Goal: Information Seeking & Learning: Learn about a topic

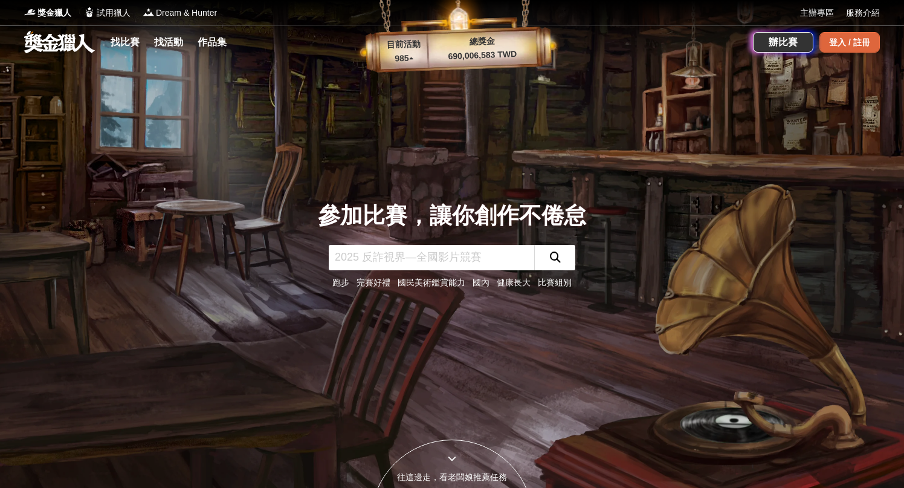
click at [834, 35] on div "登入 / 註冊" at bounding box center [849, 42] width 60 height 21
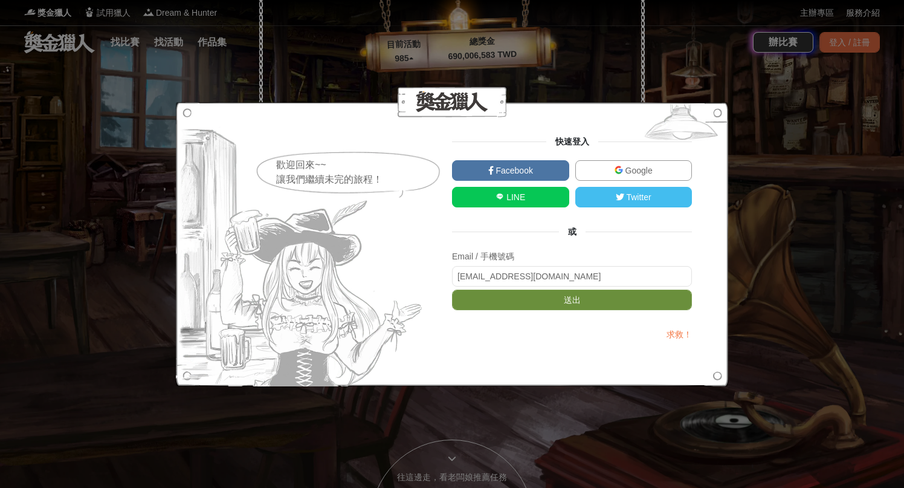
type input "[EMAIL_ADDRESS][DOMAIN_NAME]"
click at [539, 303] on button "送出" at bounding box center [572, 299] width 240 height 21
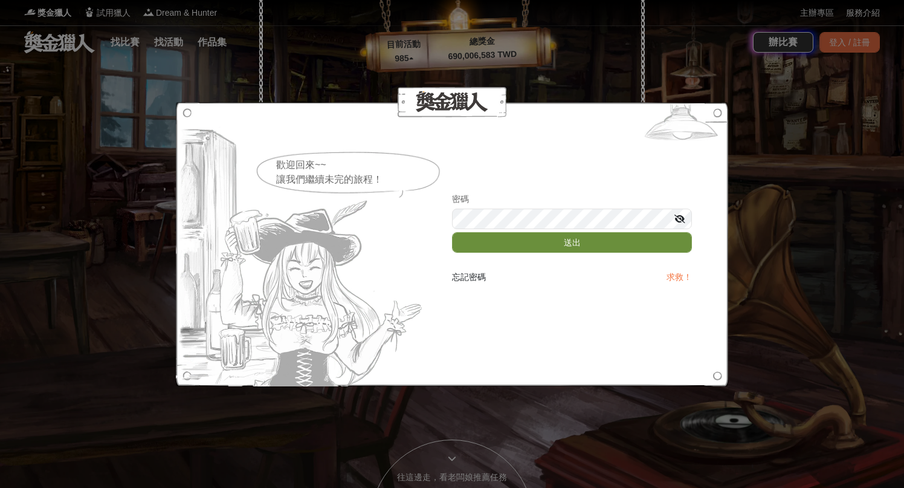
click at [559, 238] on button "送出" at bounding box center [572, 242] width 240 height 21
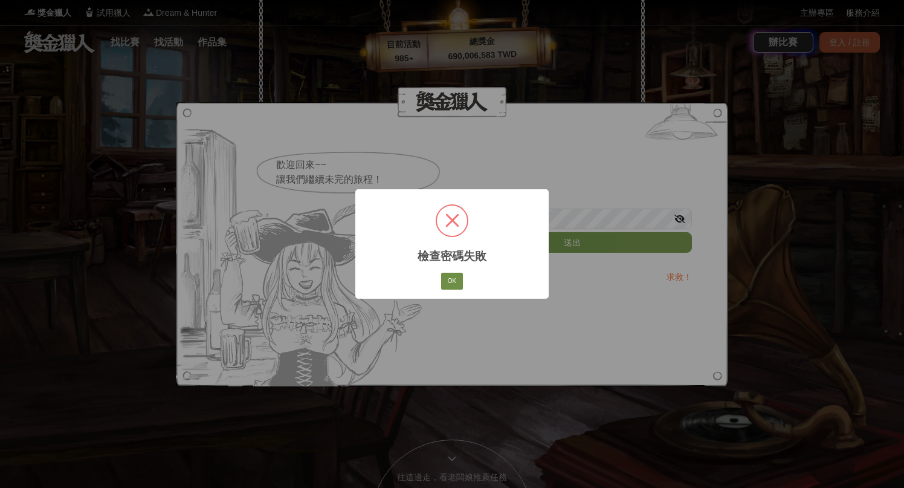
click at [455, 277] on button "OK" at bounding box center [452, 280] width 22 height 17
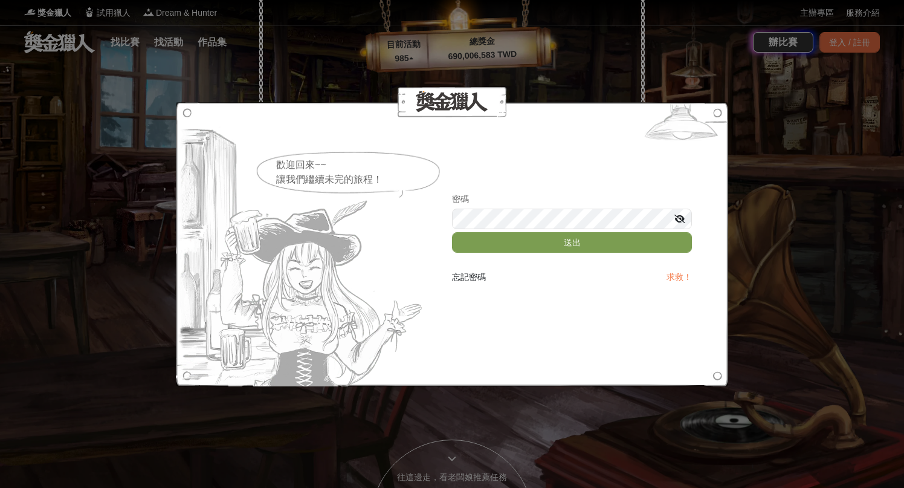
click at [685, 218] on icon at bounding box center [679, 218] width 11 height 8
click at [260, 219] on div "歡迎回來~~ 讓我們繼續未完的旅程！ 密碼 送出 忘記密碼 求救！" at bounding box center [452, 244] width 480 height 103
click at [404, 207] on div "歡迎回來~~ 讓我們繼續未完的旅程！ 密碼 送出 忘記密碼 求救！" at bounding box center [452, 244] width 480 height 103
click at [521, 237] on button "送出" at bounding box center [572, 242] width 240 height 21
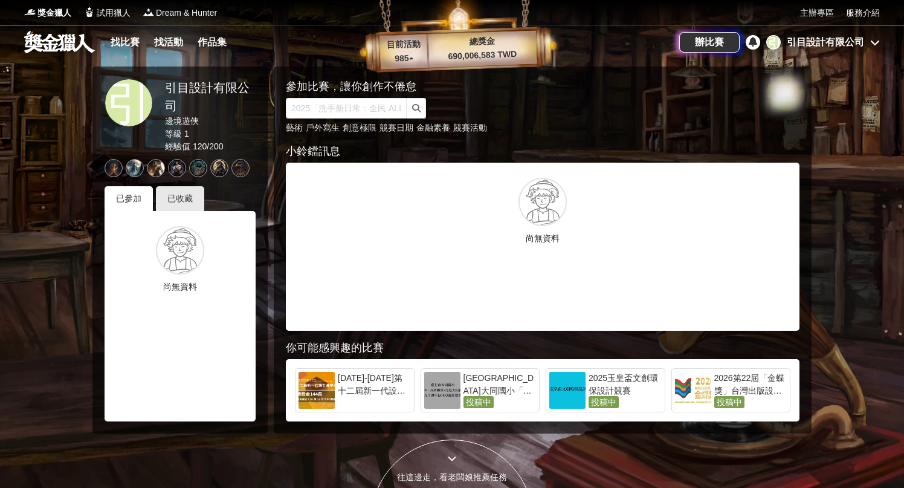
click at [819, 4] on div "主辦專區 服務介紹" at bounding box center [840, 12] width 80 height 25
click at [819, 5] on div "主辦專區 服務介紹" at bounding box center [840, 12] width 80 height 25
click at [819, 11] on link "主辦專區" at bounding box center [817, 13] width 34 height 13
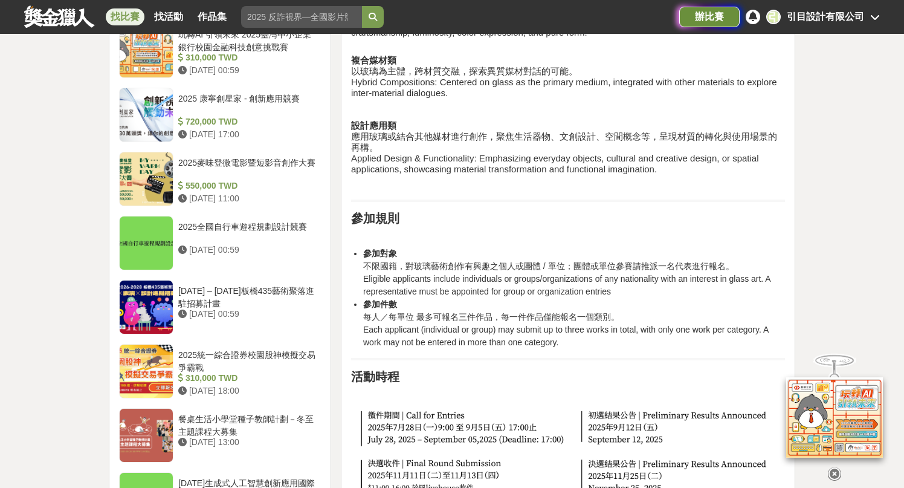
click at [715, 19] on div "辦比賽" at bounding box center [709, 17] width 60 height 21
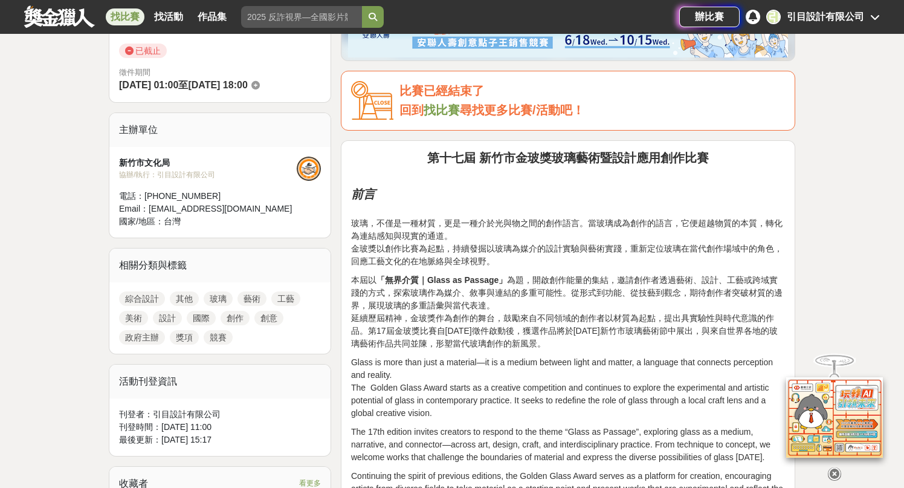
scroll to position [355, 0]
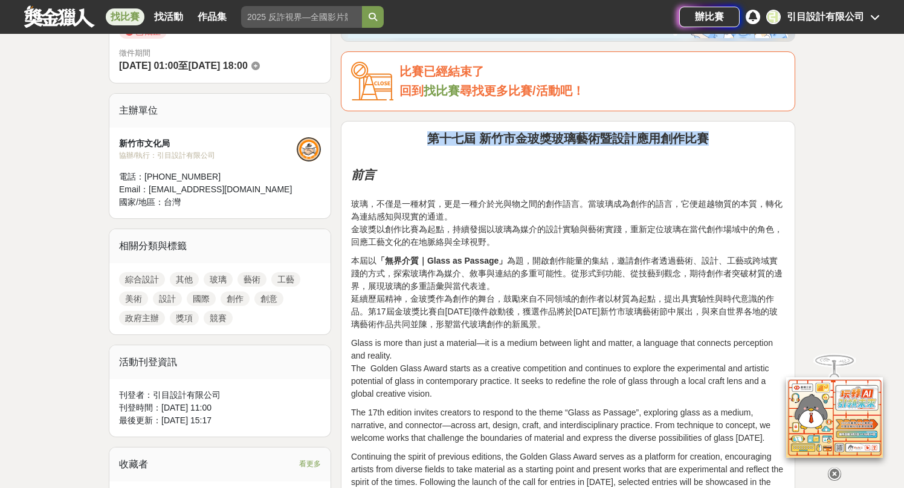
drag, startPoint x: 472, startPoint y: 142, endPoint x: 743, endPoint y: 143, distance: 270.7
click at [743, 143] on h2 "第十七屆 新竹市金玻獎玻璃藝術暨設計應用創作比賽" at bounding box center [568, 138] width 434 height 15
copy strong "第十七屆 新竹市金玻獎玻璃藝術暨設計應用創作比賽"
click at [500, 149] on p at bounding box center [568, 155] width 434 height 13
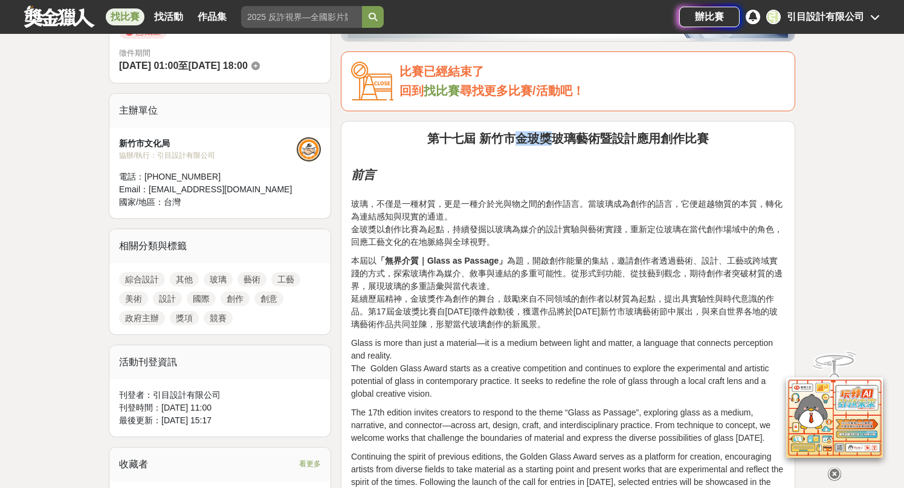
drag, startPoint x: 515, startPoint y: 140, endPoint x: 546, endPoint y: 139, distance: 30.8
click at [547, 139] on strong "第十七屆 新竹市金玻獎玻璃藝術暨設計應用創作比賽" at bounding box center [568, 138] width 282 height 13
copy strong "金玻獎"
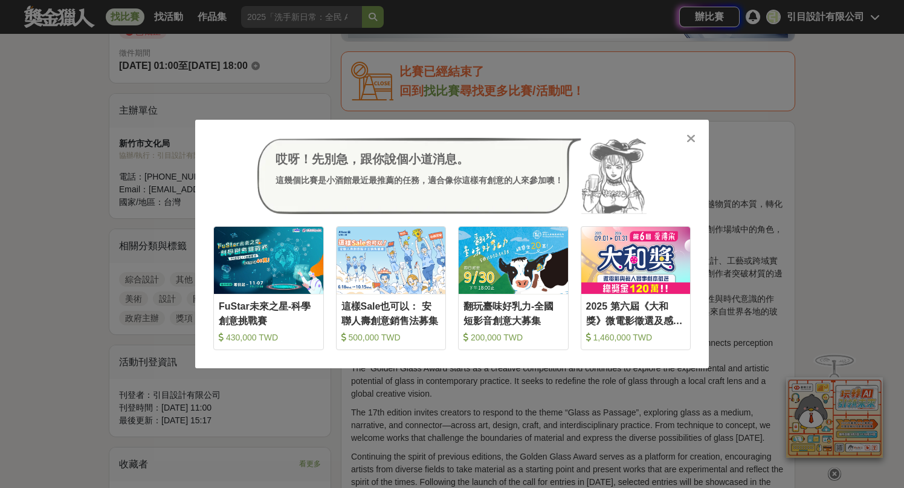
click at [689, 140] on icon at bounding box center [690, 138] width 9 height 12
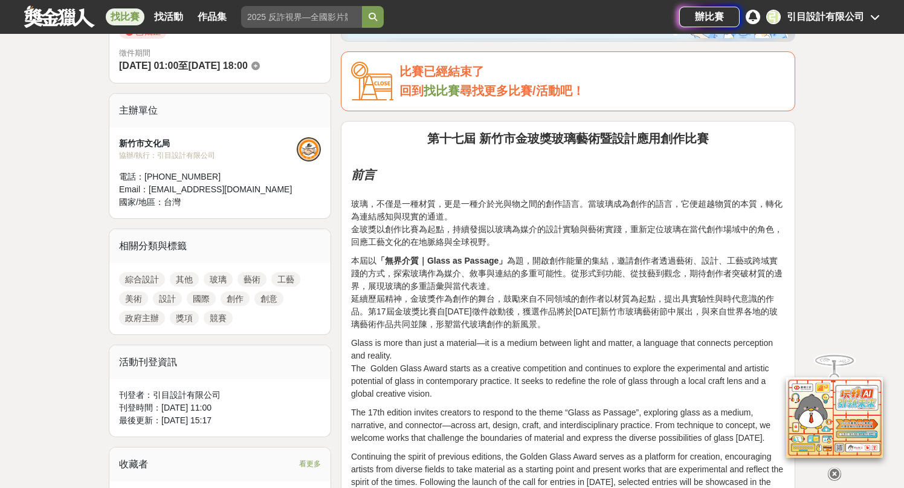
click at [419, 243] on p "玻璃，不僅是一種材質，更是一種介於光與物之間的創作語言。當玻璃成為創作的語言，它便超越物質的本質，轉化為連結感知與現實的通道。 金玻獎以創作比賽為起點，持續發…" at bounding box center [568, 216] width 434 height 63
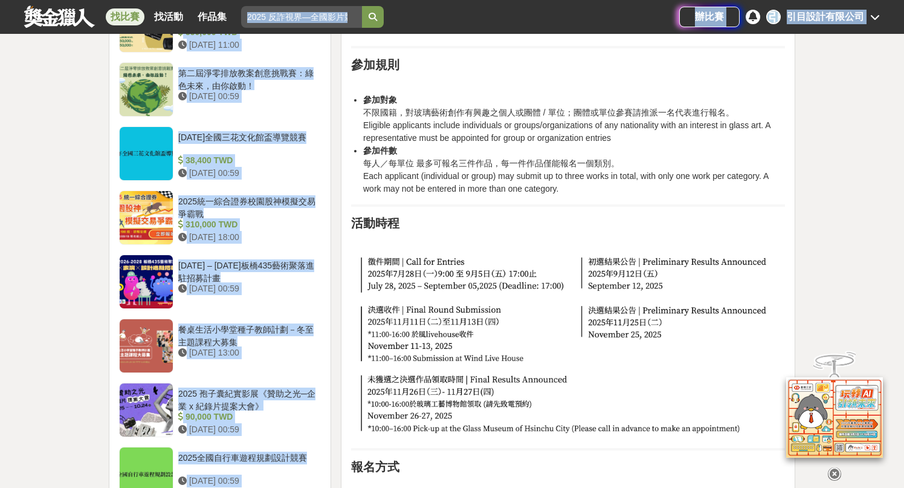
scroll to position [1068, 0]
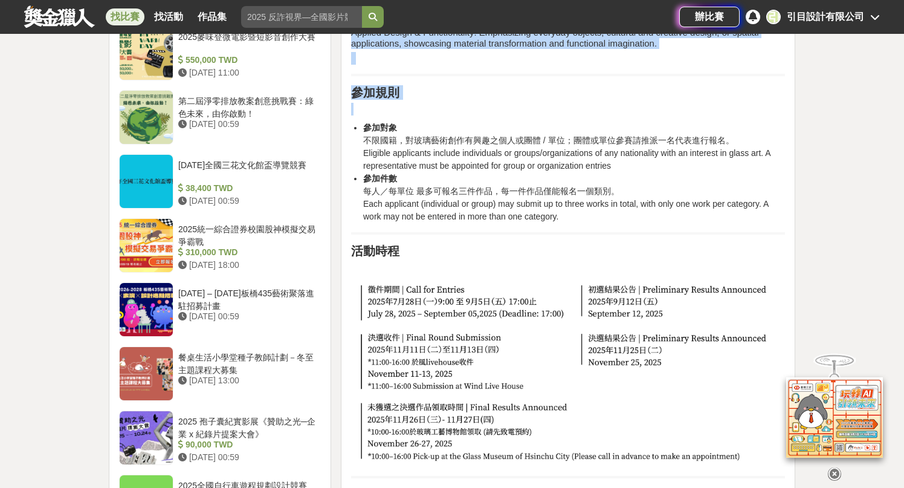
drag, startPoint x: 349, startPoint y: 173, endPoint x: 659, endPoint y: 234, distance: 316.6
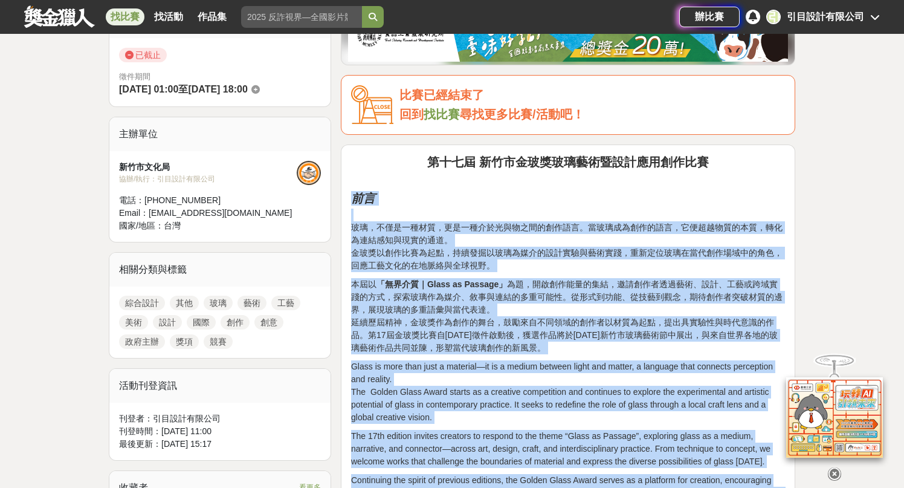
scroll to position [331, 0]
copy div "前言 玻璃，不僅是一種材質，更是一種介於光與物之間的創作語言。當玻璃成為創作的語言，它便超越物質的本質，轉化為連結感知與現實的通道。 金玻獎以創作比賽為起點，…"
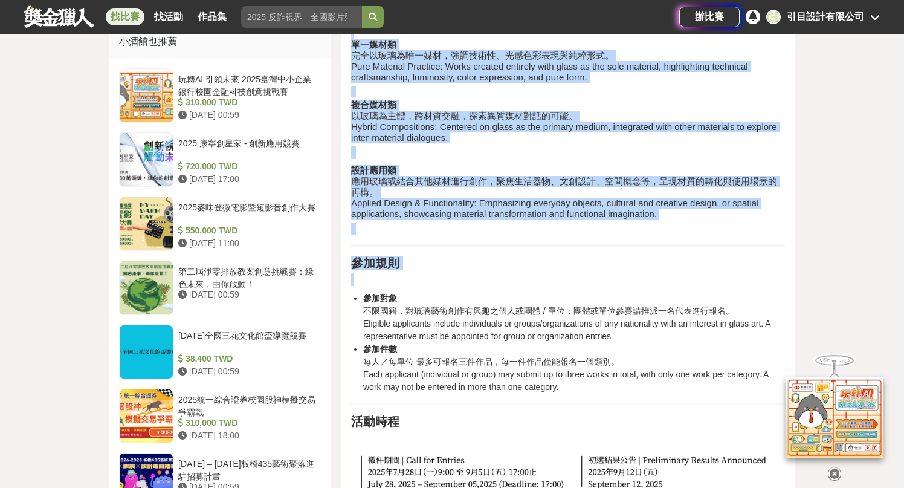
scroll to position [922, 0]
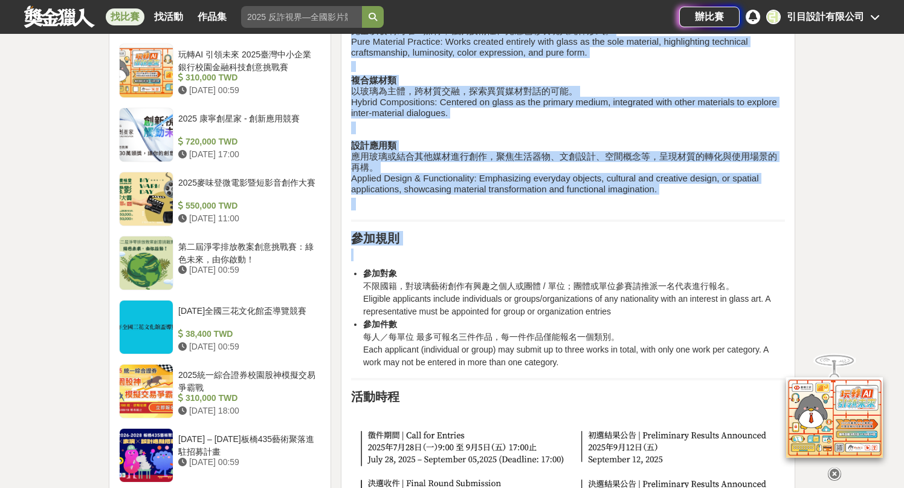
click at [535, 245] on h2 "參加規則" at bounding box center [568, 238] width 434 height 15
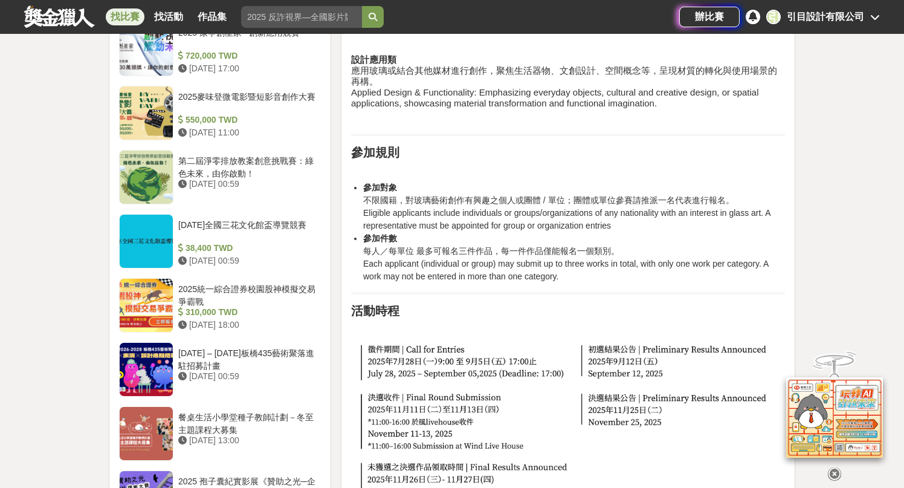
scroll to position [1077, 0]
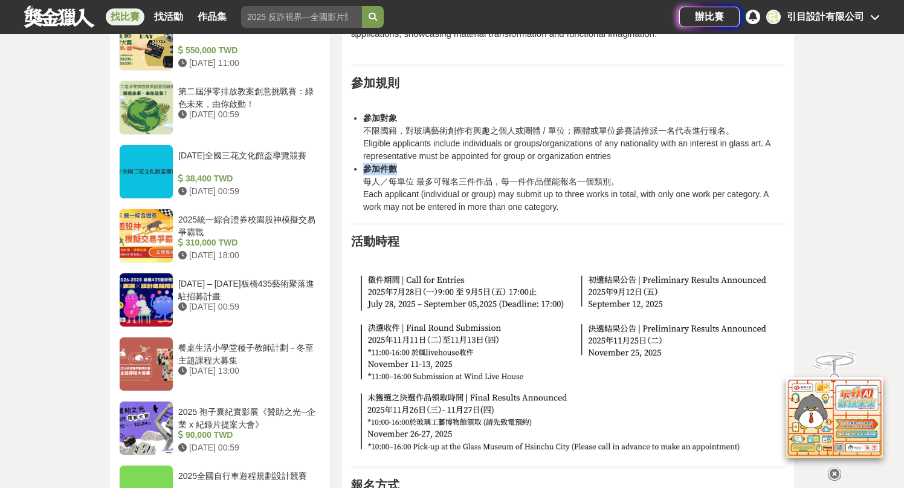
drag, startPoint x: 403, startPoint y: 174, endPoint x: 697, endPoint y: 173, distance: 293.6
click at [697, 173] on ul "參加對象 不限國籍，對玻璃藝術創作有興趣之個人或團體 / 單位；團體或單位參賽請推派一名代表進行報名。 Eligible applicants include…" at bounding box center [568, 163] width 434 height 102
click at [396, 149] on li "參加對象 不限國籍，對玻璃藝術創作有興趣之個人或團體 / 單位；團體或單位參賽請推派一名代表進行報名。 Eligible applicants include…" at bounding box center [574, 137] width 422 height 51
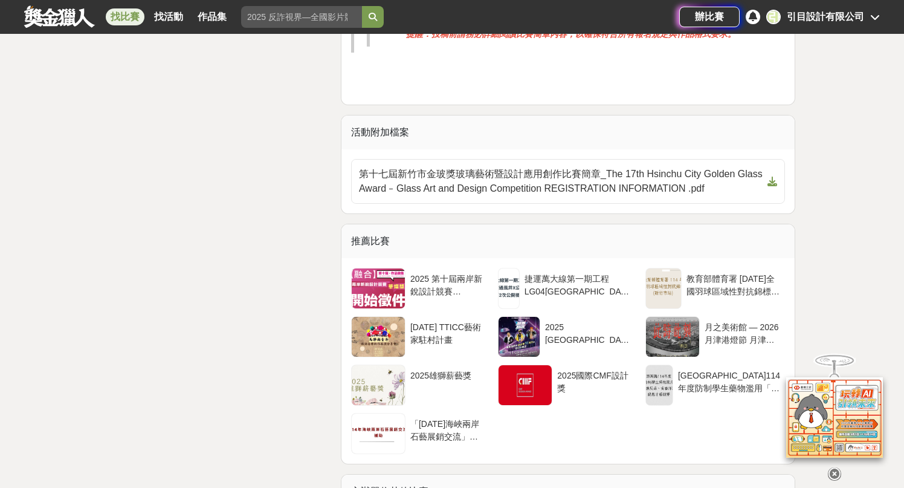
scroll to position [3394, 0]
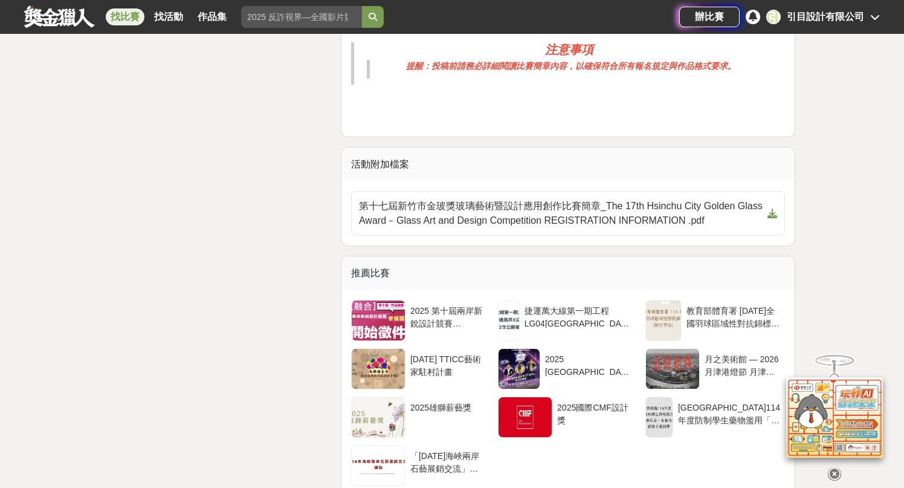
click at [443, 228] on span "第十七屆新竹市金玻獎玻璃藝術暨設計應用創作比賽簡章_The 17th Hsinchu City Golden Glass Award ‒ Glass Art …" at bounding box center [561, 213] width 404 height 29
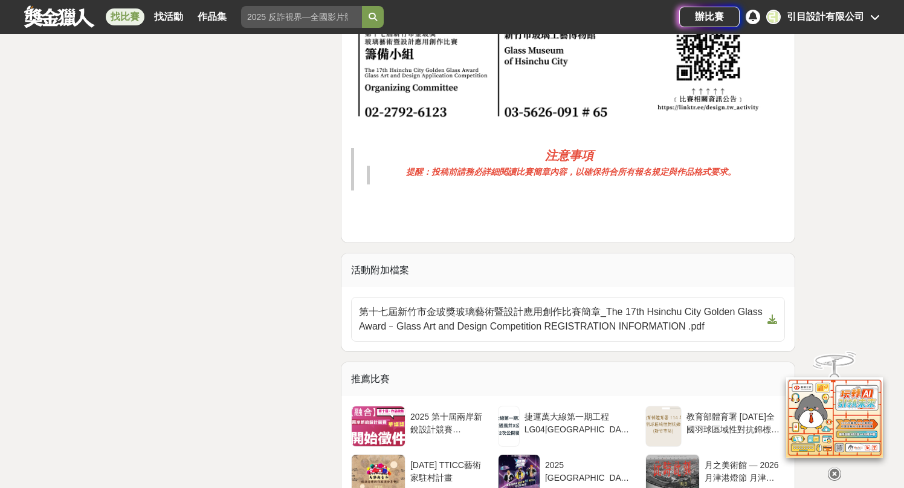
scroll to position [3285, 0]
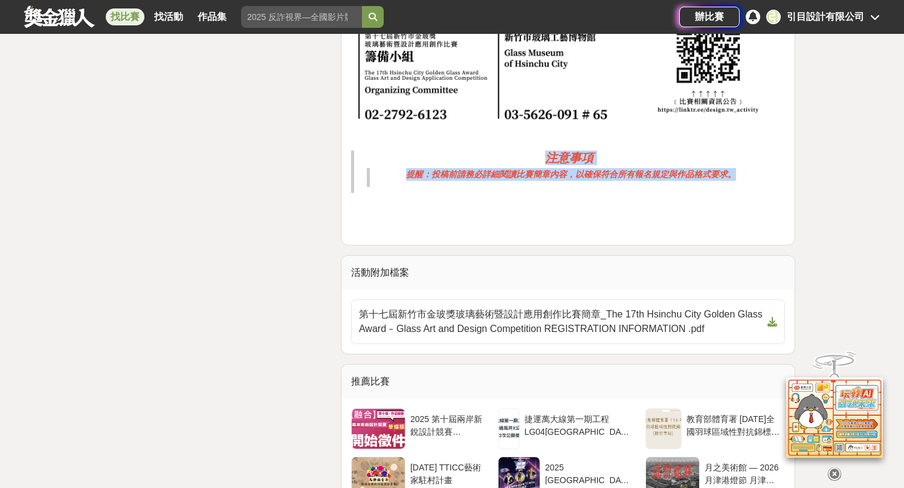
copy blockquote "注意事項 提醒：投稿前請務必詳細閱讀比賽簡章內容，以確保符合所有報名規定與作品格式要求。"
drag, startPoint x: 546, startPoint y: 173, endPoint x: 706, endPoint y: 197, distance: 162.4
click at [706, 193] on blockquote "注意事項 提醒：投稿前請務必詳細閱讀比賽簡章內容，以確保符合所有報名規定與作品格式要求。" at bounding box center [568, 171] width 434 height 42
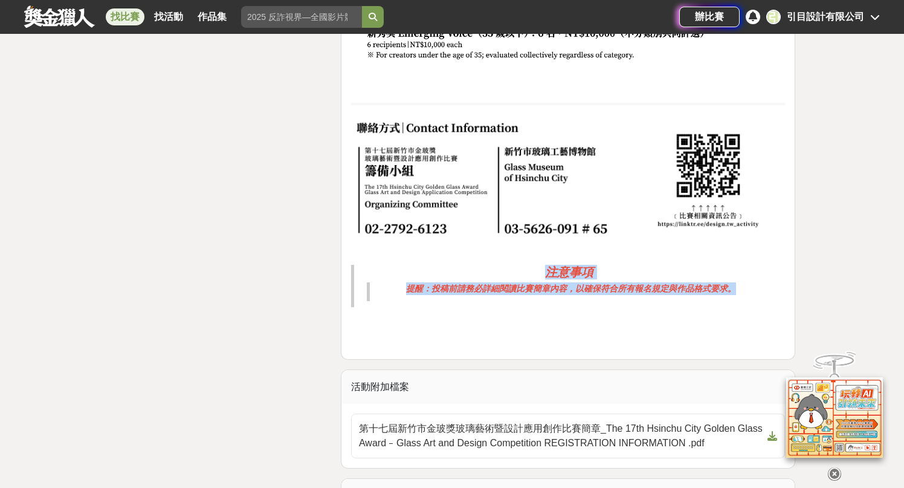
scroll to position [3172, 0]
click at [548, 181] on img at bounding box center [560, 177] width 419 height 126
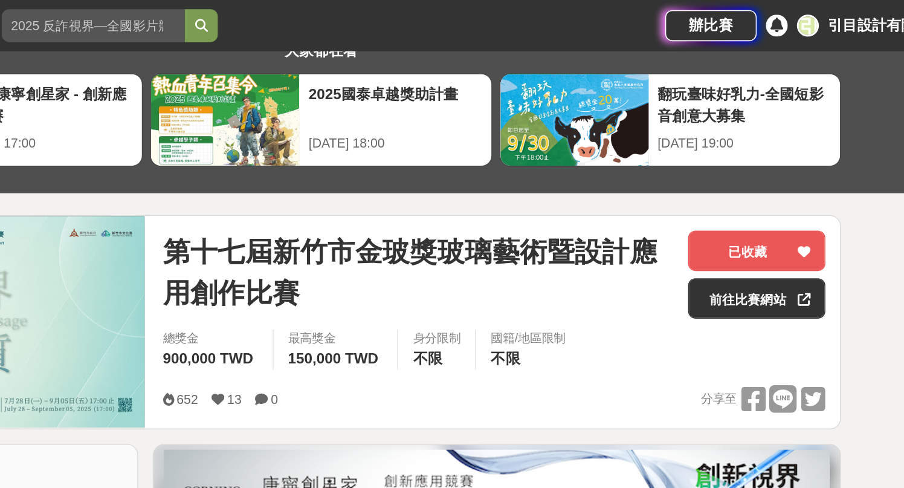
scroll to position [0, 0]
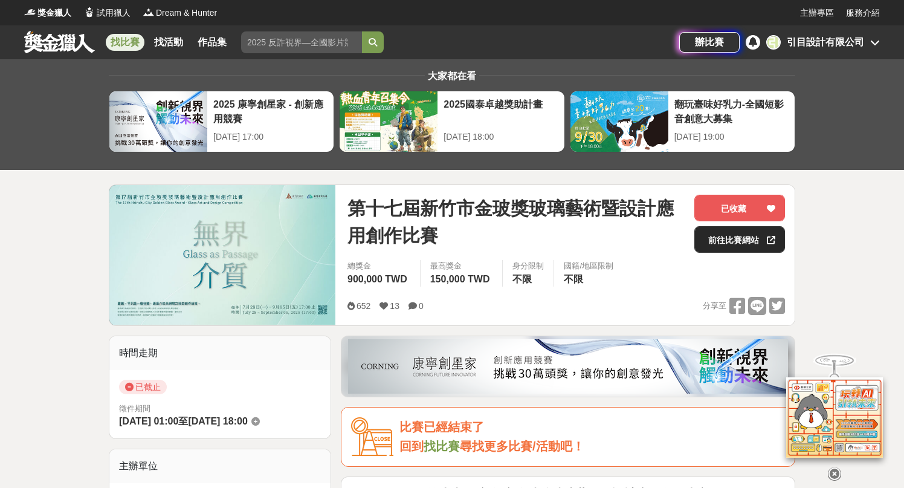
click at [728, 243] on link "前往比賽網站" at bounding box center [739, 239] width 91 height 27
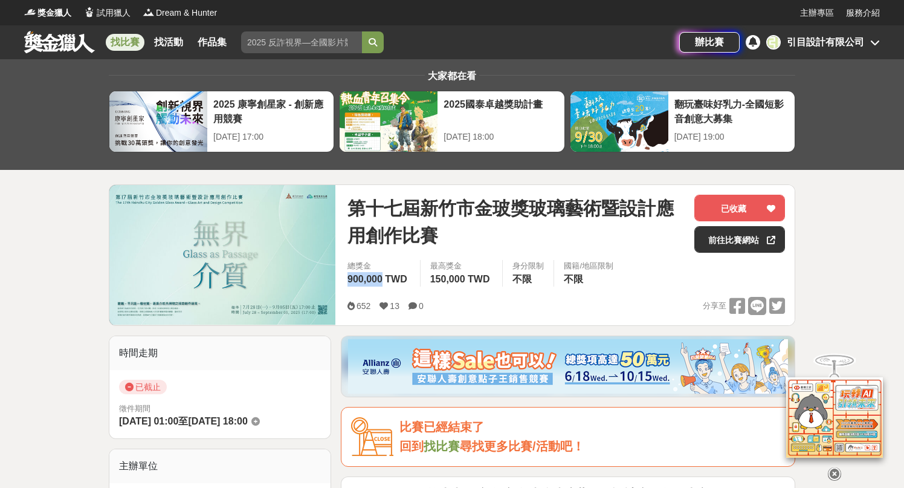
drag, startPoint x: 346, startPoint y: 277, endPoint x: 384, endPoint y: 277, distance: 38.1
click at [384, 277] on div "總獎金 900,000 TWD" at bounding box center [379, 273] width 82 height 27
copy span "900,000"
copy span "150,000 TWD"
drag, startPoint x: 426, startPoint y: 274, endPoint x: 492, endPoint y: 280, distance: 66.1
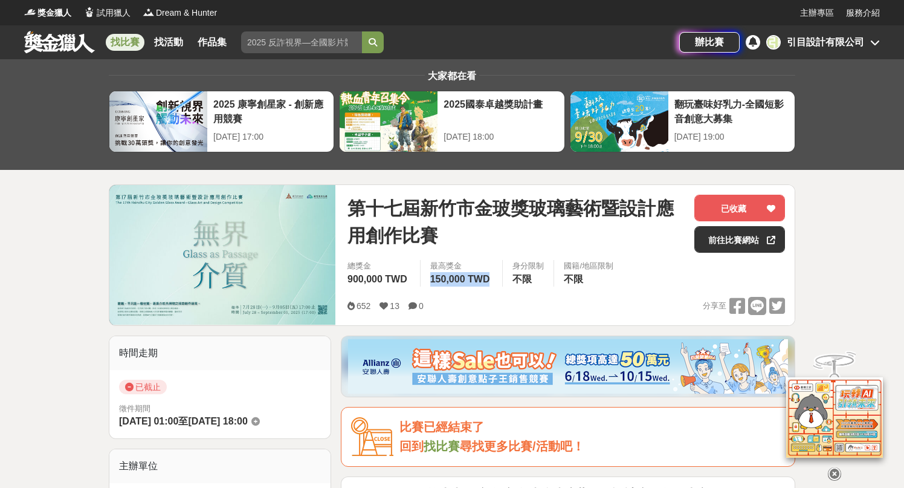
click at [492, 280] on div "最高獎金 150,000 TWD" at bounding box center [461, 273] width 83 height 27
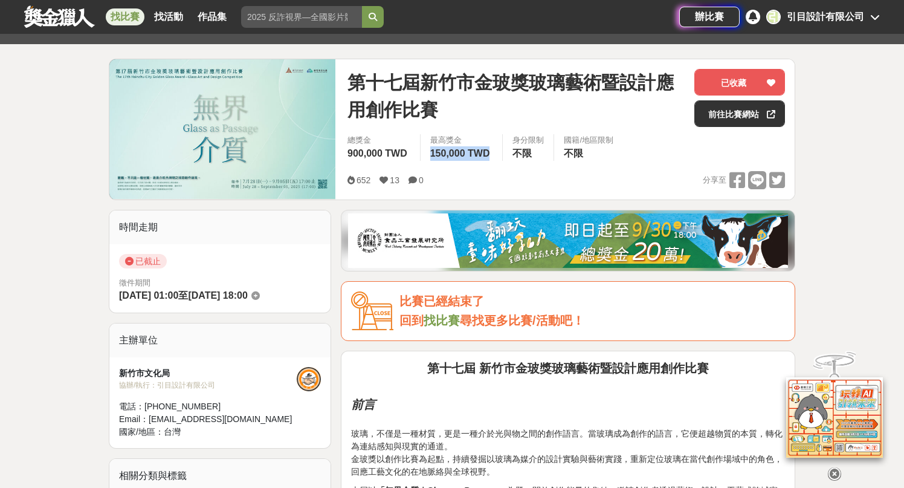
scroll to position [125, 0]
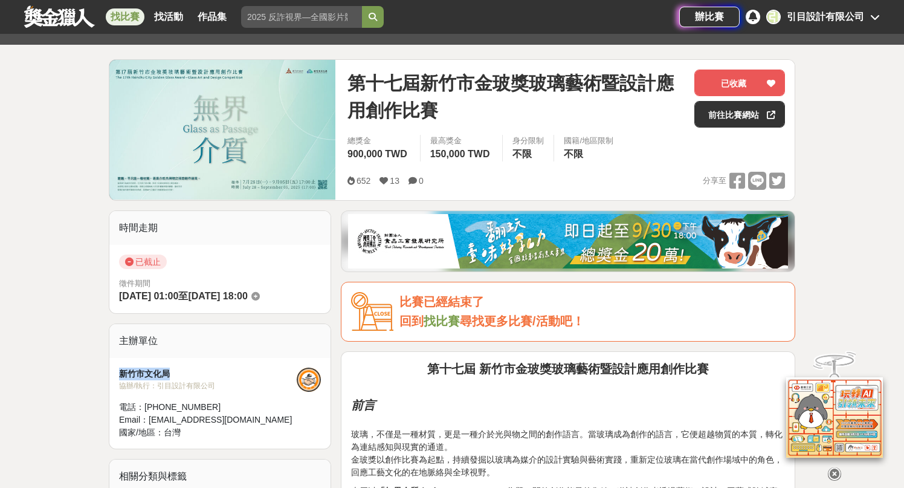
copy div "新竹市文化局"
drag, startPoint x: 172, startPoint y: 370, endPoint x: 114, endPoint y: 373, distance: 58.7
click at [114, 373] on div "新竹市文化局 協辦/執行： 引目設計有限公司 電話： +886 27926123 Email： inmotioner.service@gmail.com 國家…" at bounding box center [219, 403] width 221 height 91
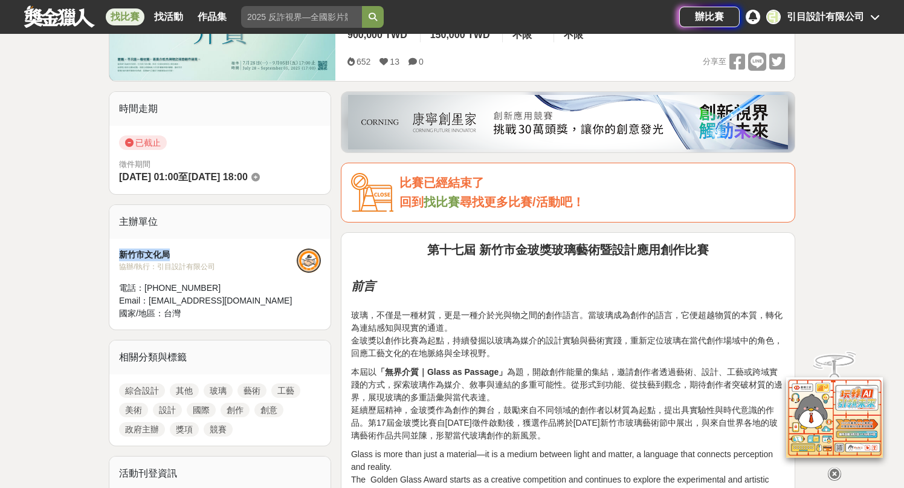
scroll to position [248, 0]
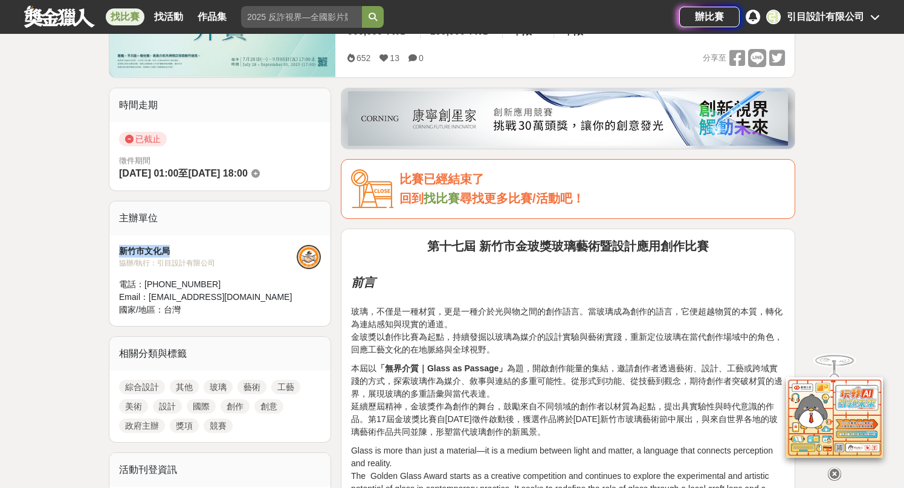
click at [205, 262] on div "協辦/執行： 引目設計有限公司" at bounding box center [208, 262] width 178 height 11
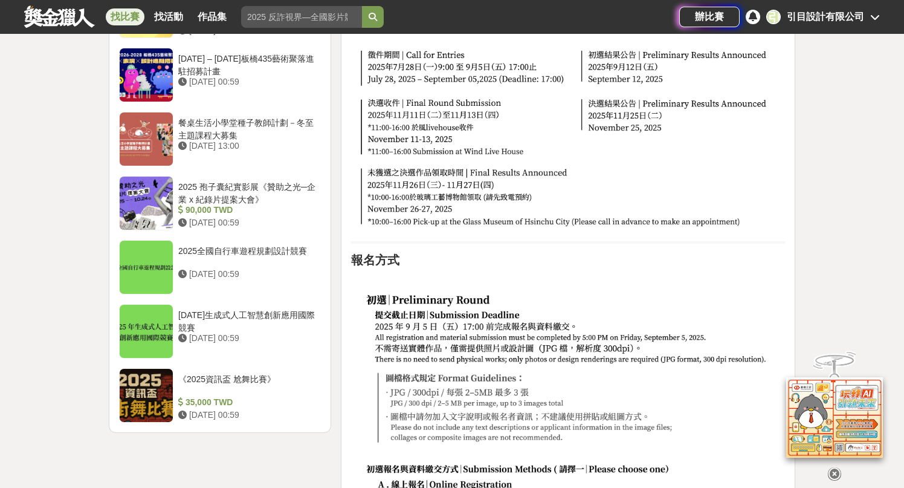
scroll to position [1337, 0]
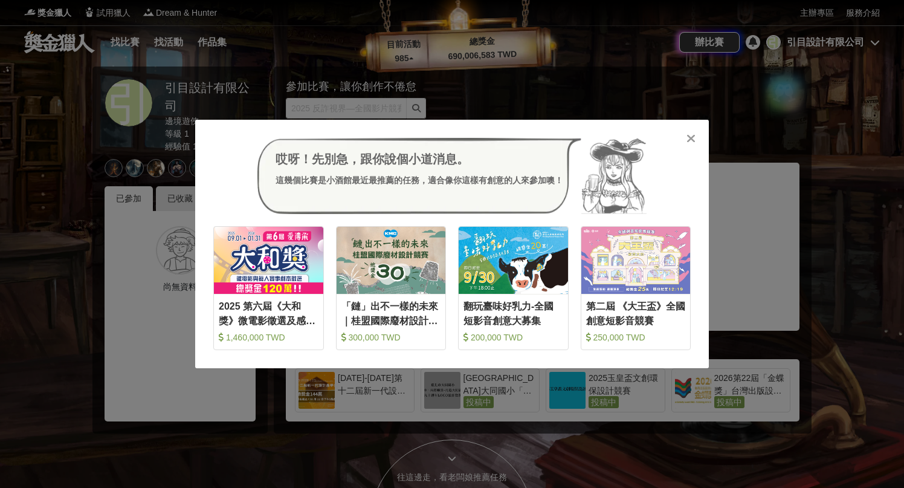
click at [688, 138] on icon at bounding box center [690, 138] width 9 height 12
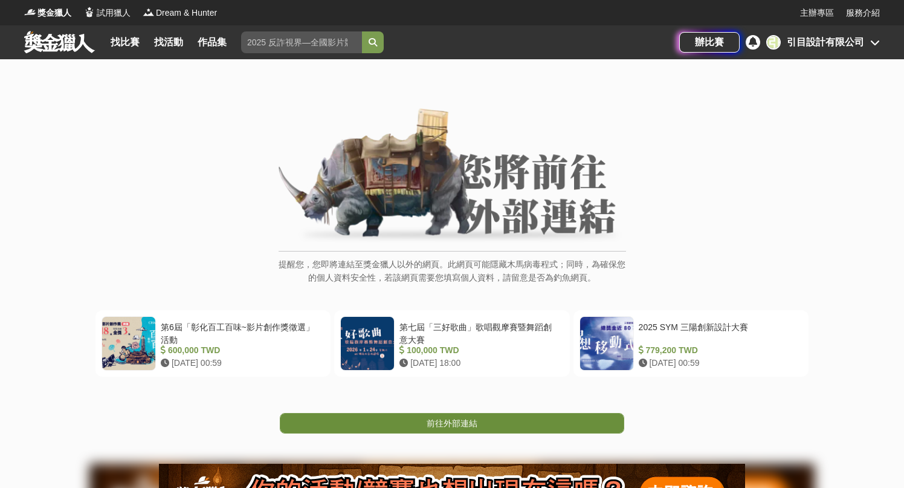
click at [456, 429] on link "前往外部連結" at bounding box center [452, 423] width 344 height 21
